Goal: Information Seeking & Learning: Learn about a topic

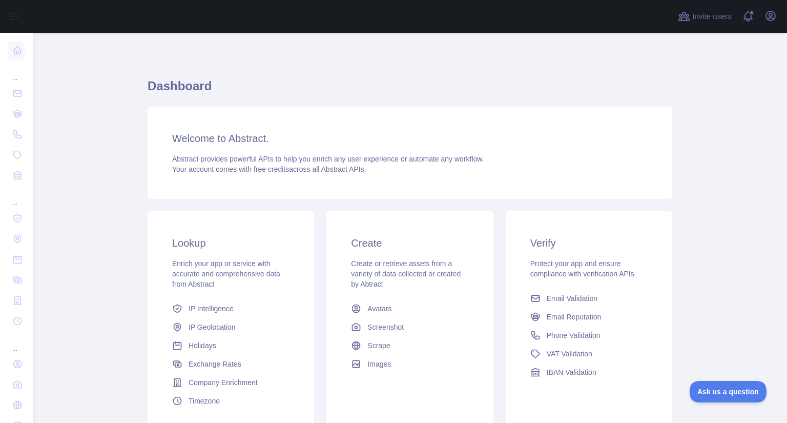
click at [227, 327] on link "IP Geolocation" at bounding box center [230, 327] width 125 height 18
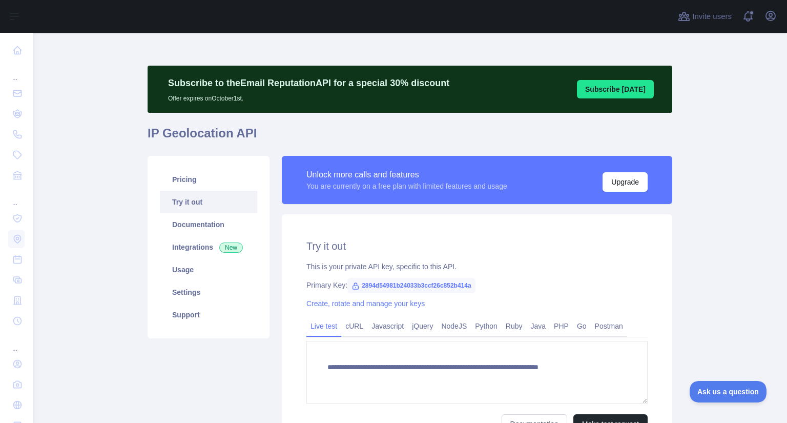
type textarea "**********"
click at [204, 179] on link "Pricing" at bounding box center [208, 179] width 97 height 23
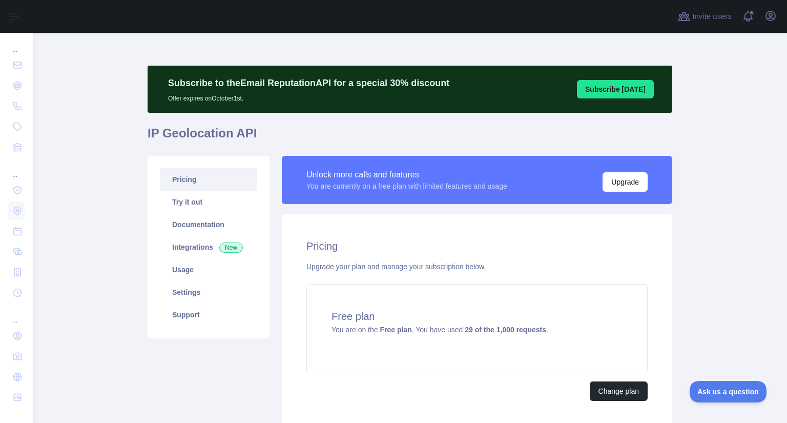
scroll to position [78, 0]
